Goal: Information Seeking & Learning: Understand process/instructions

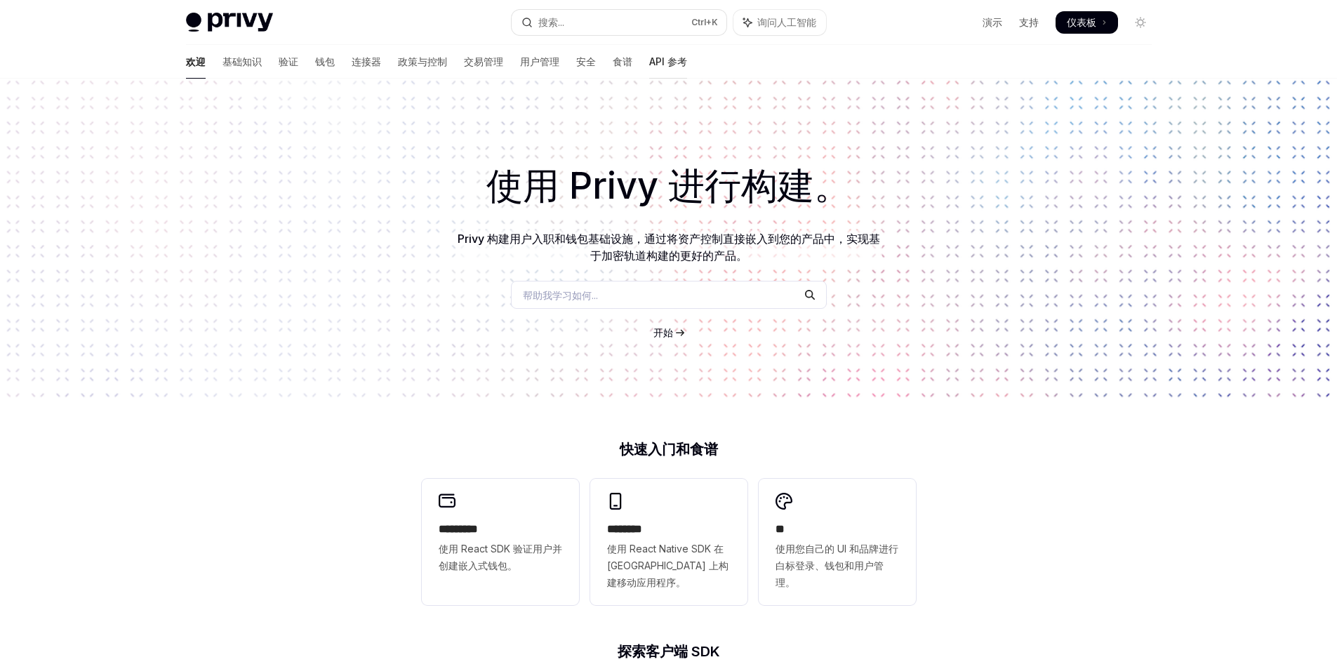
click at [649, 62] on font "API 参考" at bounding box center [668, 61] width 38 height 12
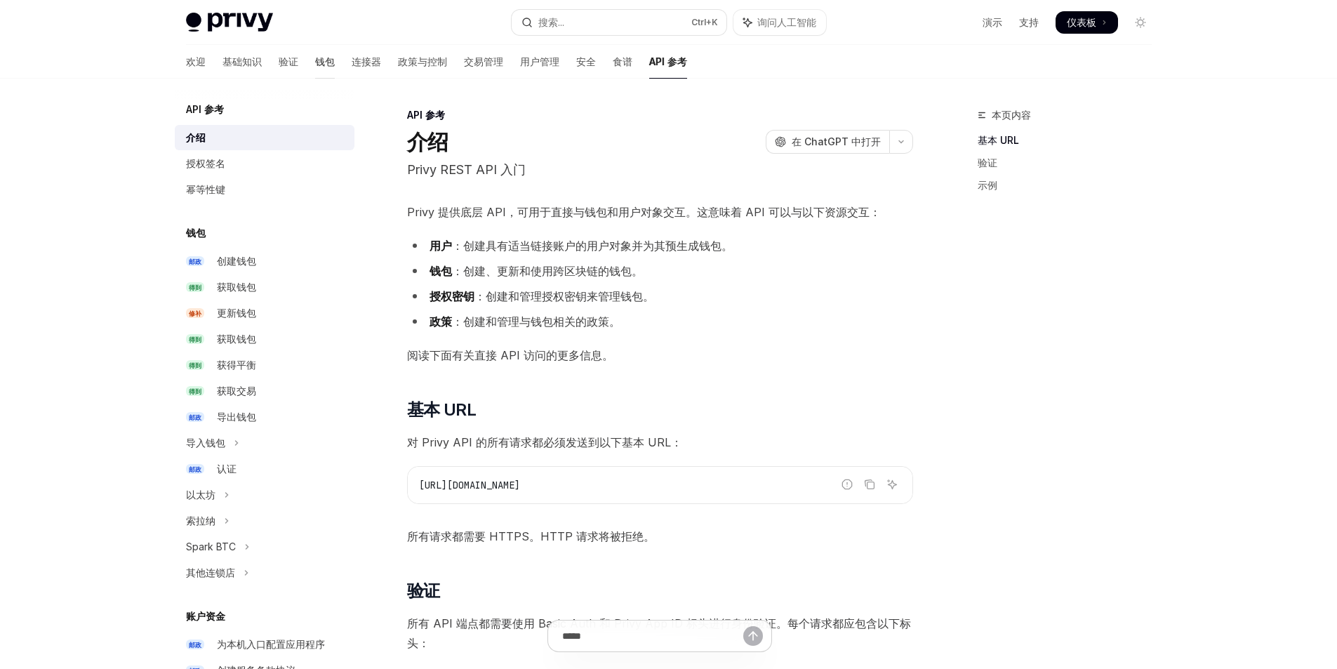
click at [315, 64] on font "钱包" at bounding box center [325, 61] width 20 height 12
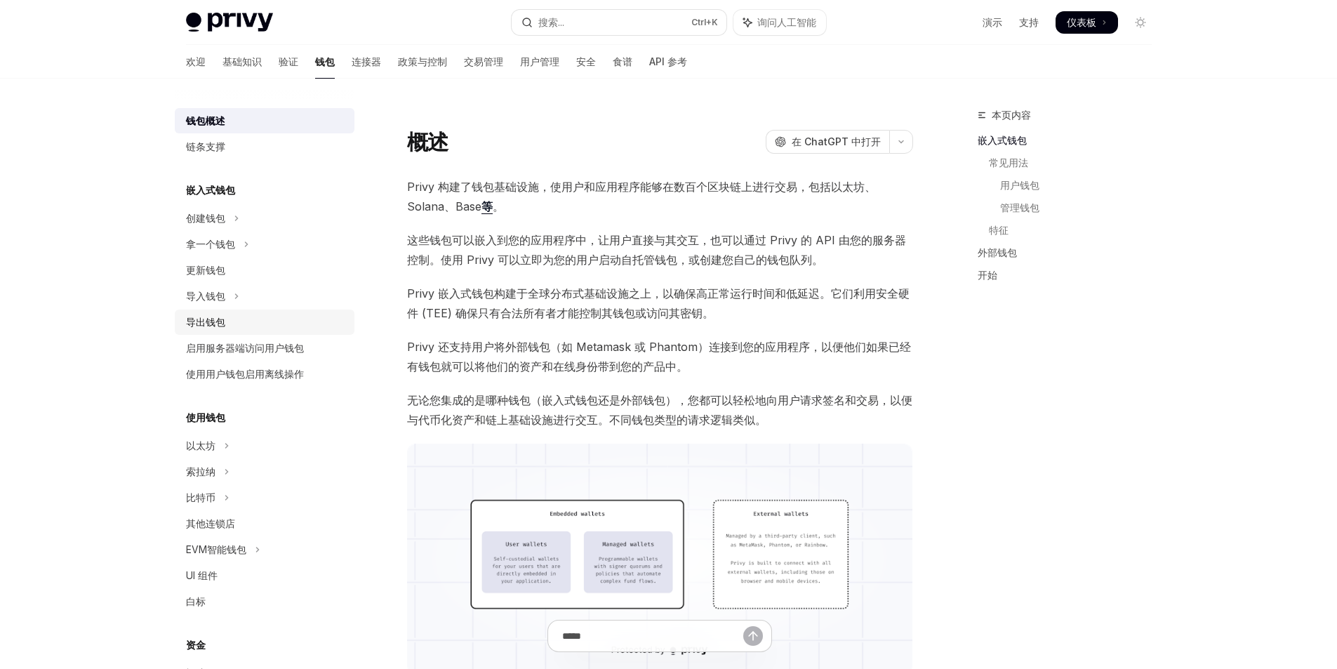
click at [270, 333] on link "导出钱包" at bounding box center [265, 321] width 180 height 25
type textarea "*"
